Goal: Transaction & Acquisition: Download file/media

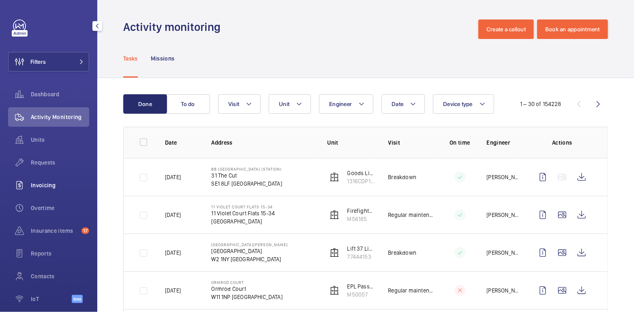
click at [52, 183] on span "Invoicing" at bounding box center [60, 185] width 58 height 8
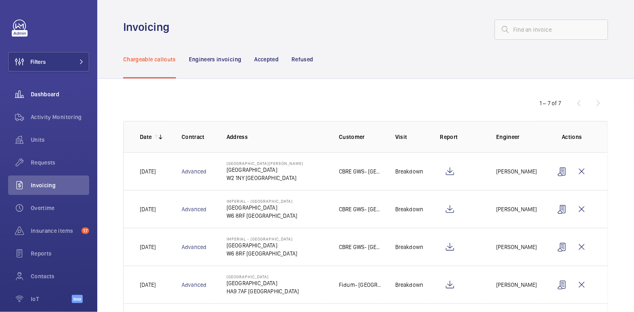
click at [62, 121] on div "Activity Monitoring" at bounding box center [48, 116] width 81 height 19
click at [63, 121] on div "Activity Monitoring" at bounding box center [48, 116] width 81 height 19
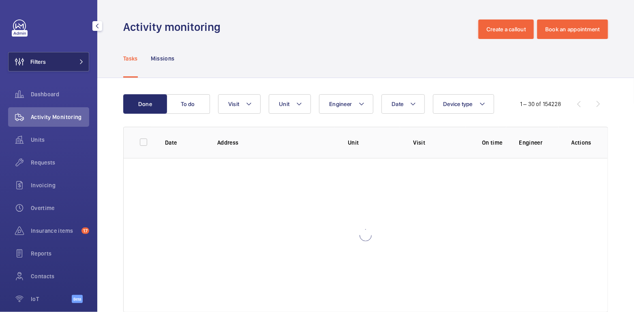
click at [63, 65] on button "Filters" at bounding box center [48, 61] width 81 height 19
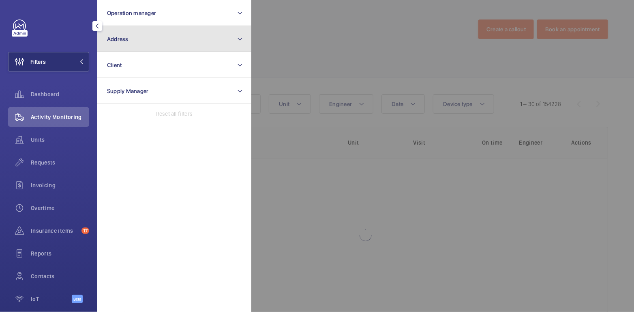
click at [134, 45] on button "Address" at bounding box center [174, 39] width 154 height 26
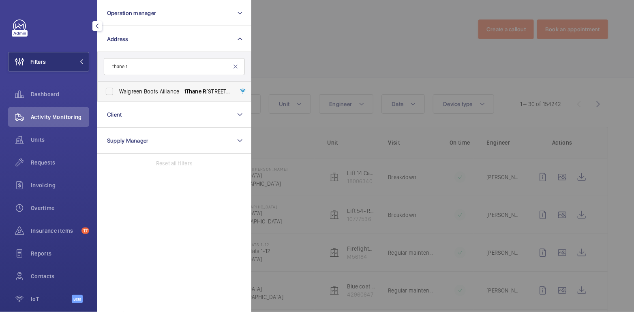
type input "thane r"
click at [155, 91] on span "Walg r een Boots Alliance - [STREET_ADDRESS]" at bounding box center [175, 91] width 112 height 8
click at [118, 91] on input "Walg r een Boots Alliance - [STREET_ADDRESS]" at bounding box center [109, 91] width 16 height 16
checkbox input "true"
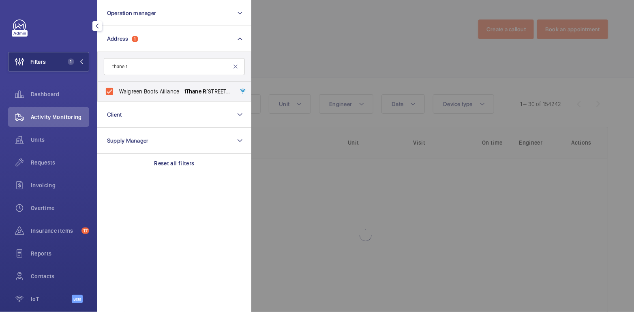
click at [335, 33] on div at bounding box center [569, 156] width 634 height 312
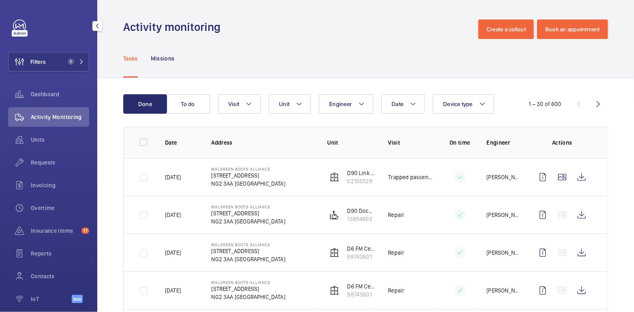
scroll to position [71, 0]
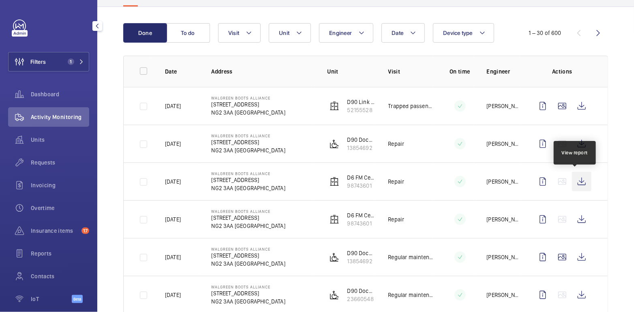
click at [576, 184] on wm-front-icon-button at bounding box center [581, 181] width 19 height 19
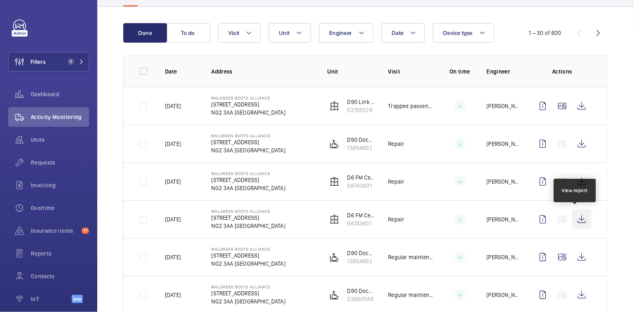
click at [580, 221] on wm-front-icon-button at bounding box center [581, 218] width 19 height 19
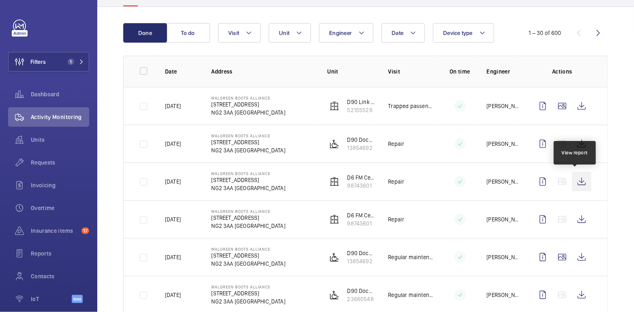
click at [573, 178] on wm-front-icon-button at bounding box center [581, 181] width 19 height 19
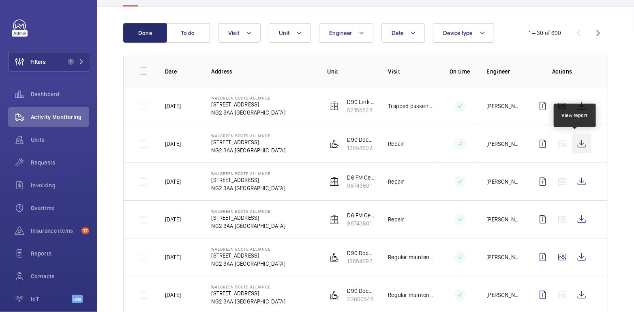
click at [577, 141] on wm-front-icon-button at bounding box center [581, 143] width 19 height 19
